Goal: Entertainment & Leisure: Consume media (video, audio)

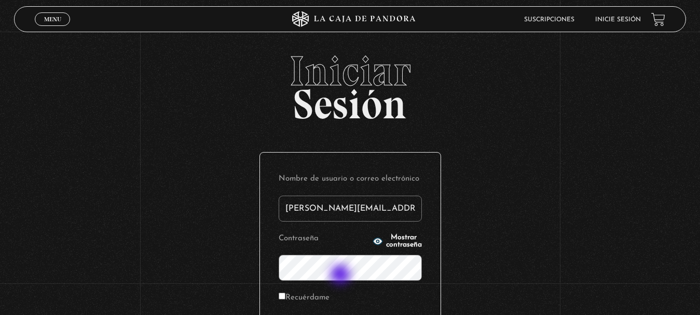
type input "paola.castillcr@gmail.com"
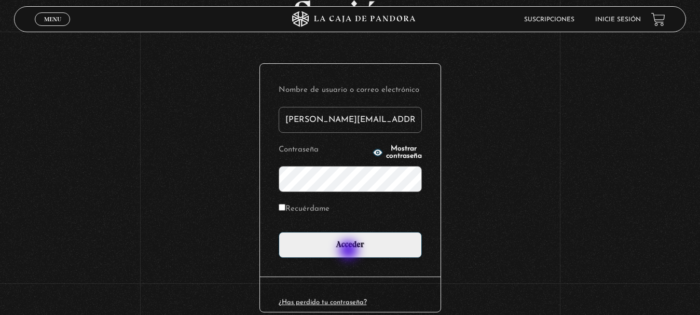
scroll to position [104, 0]
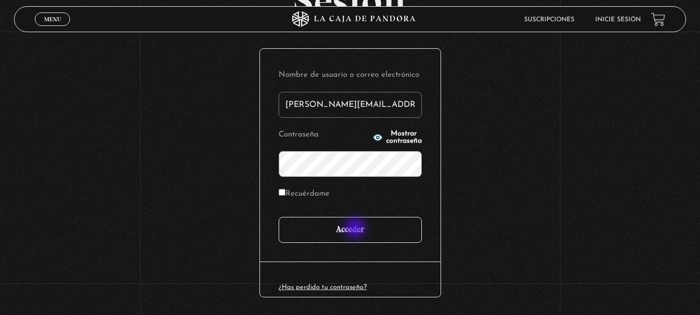
click at [356, 229] on input "Acceder" at bounding box center [349, 230] width 143 height 26
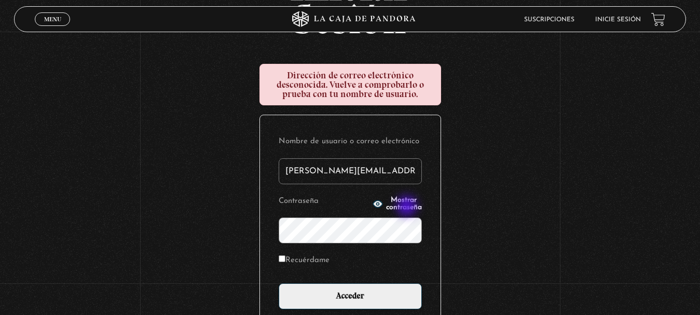
scroll to position [104, 0]
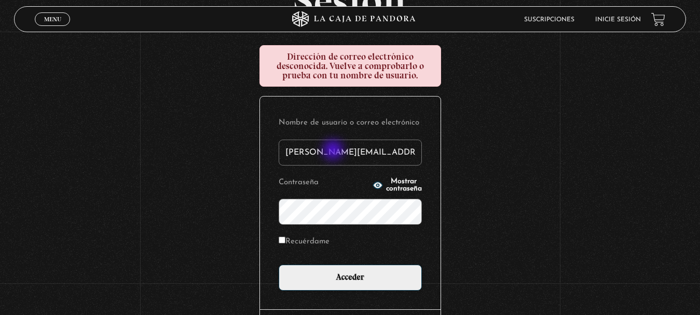
click at [334, 151] on input "[PERSON_NAME][EMAIL_ADDRESS][DOMAIN_NAME]" at bounding box center [349, 153] width 143 height 26
type input "paola.castillocr@gmail.com"
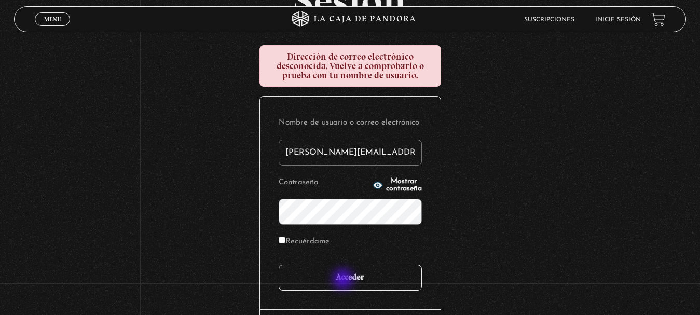
click at [343, 279] on input "Acceder" at bounding box center [349, 277] width 143 height 26
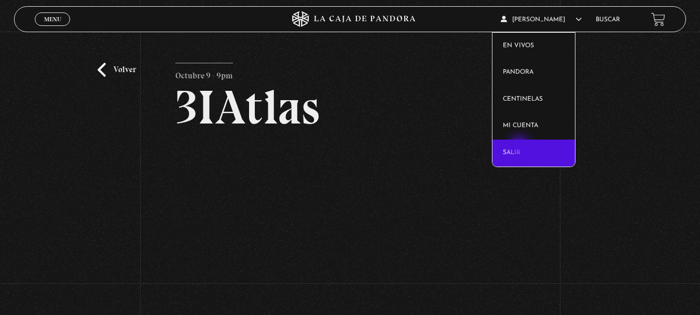
click at [520, 147] on link "Salir" at bounding box center [533, 153] width 83 height 27
